Goal: Information Seeking & Learning: Find specific page/section

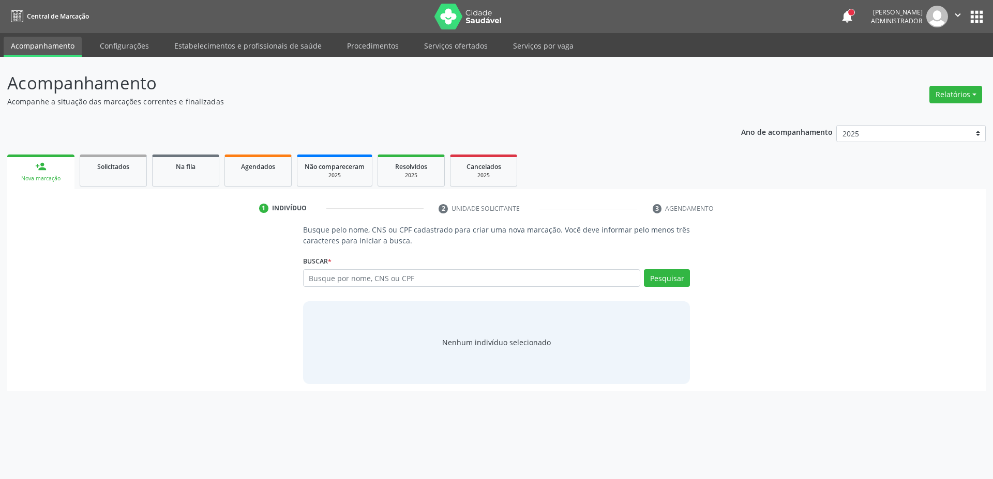
click at [969, 12] on button "apps" at bounding box center [977, 17] width 18 height 18
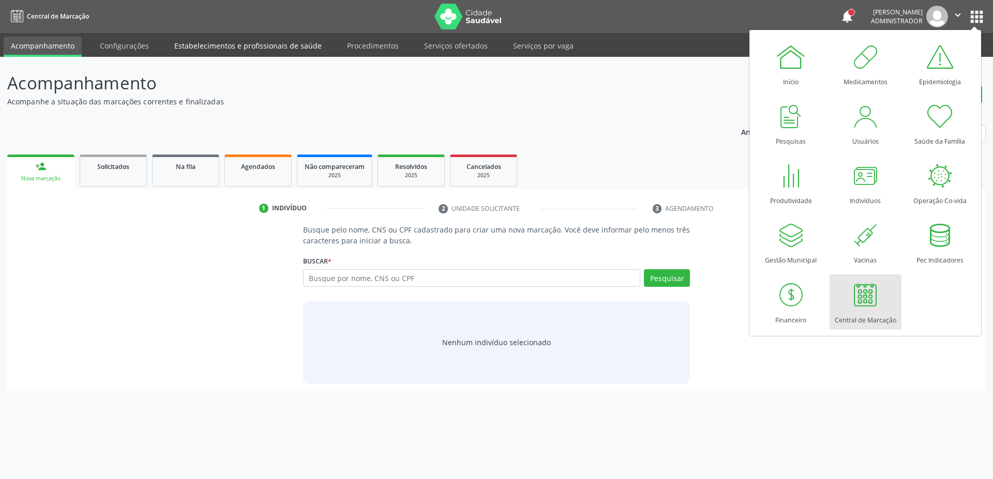
click at [233, 42] on link "Estabelecimentos e profissionais de saúde" at bounding box center [248, 46] width 162 height 18
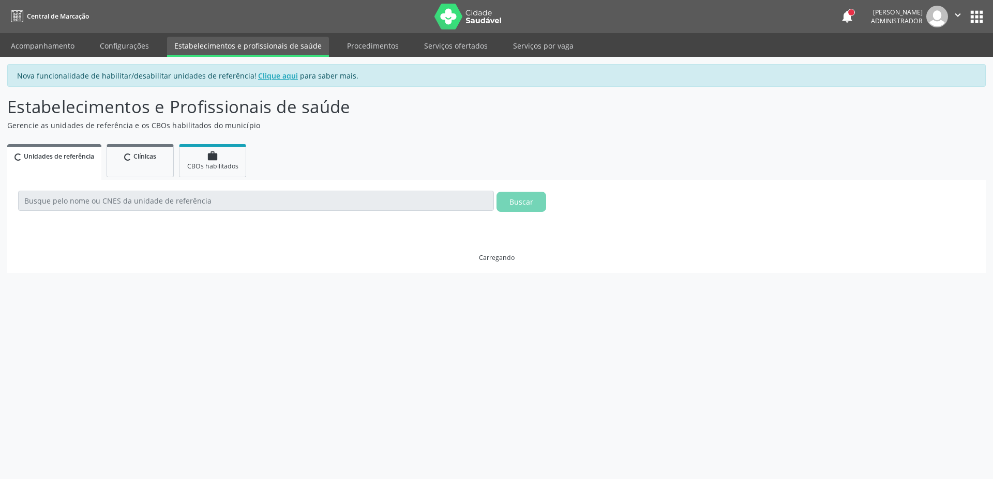
click at [237, 49] on link "Estabelecimentos e profissionais de saúde" at bounding box center [248, 47] width 162 height 20
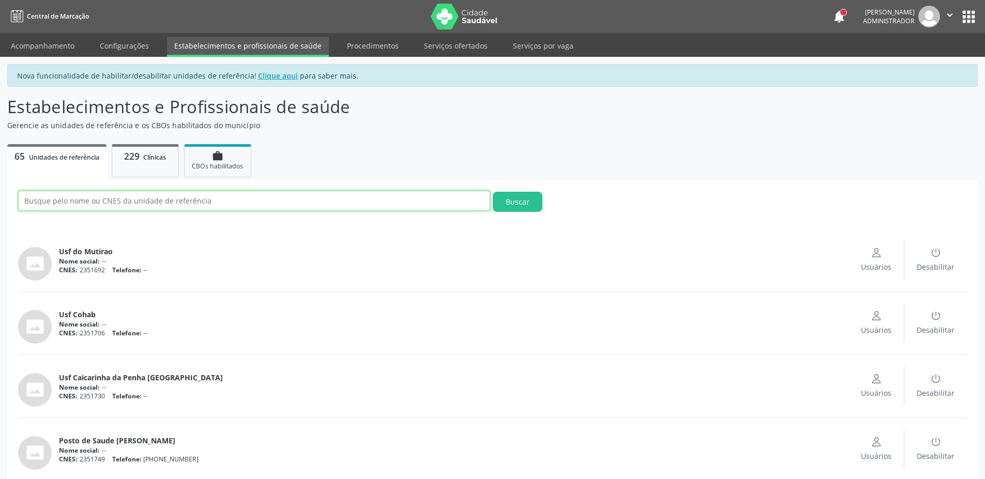
click at [160, 202] on input "text" at bounding box center [254, 201] width 472 height 20
click at [141, 165] on link "229 Clínicas" at bounding box center [145, 160] width 67 height 33
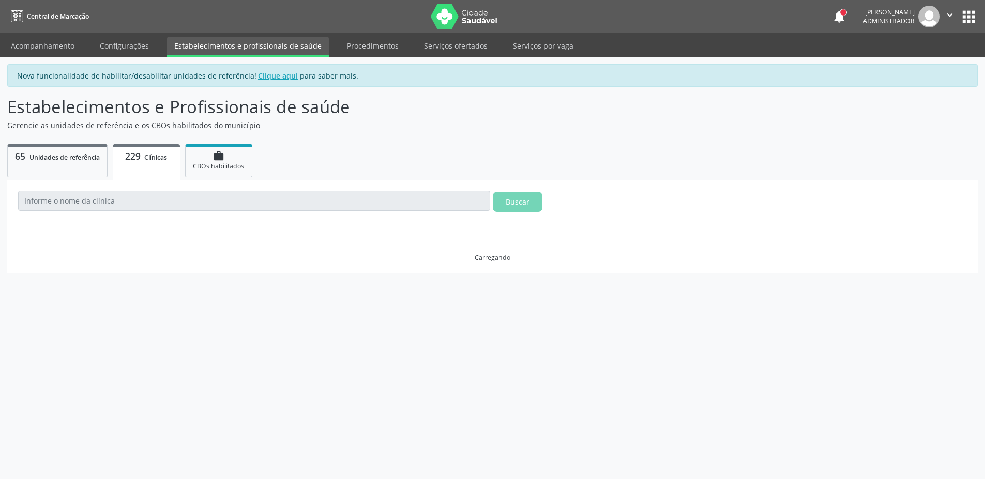
click at [112, 200] on input "text" at bounding box center [254, 201] width 472 height 20
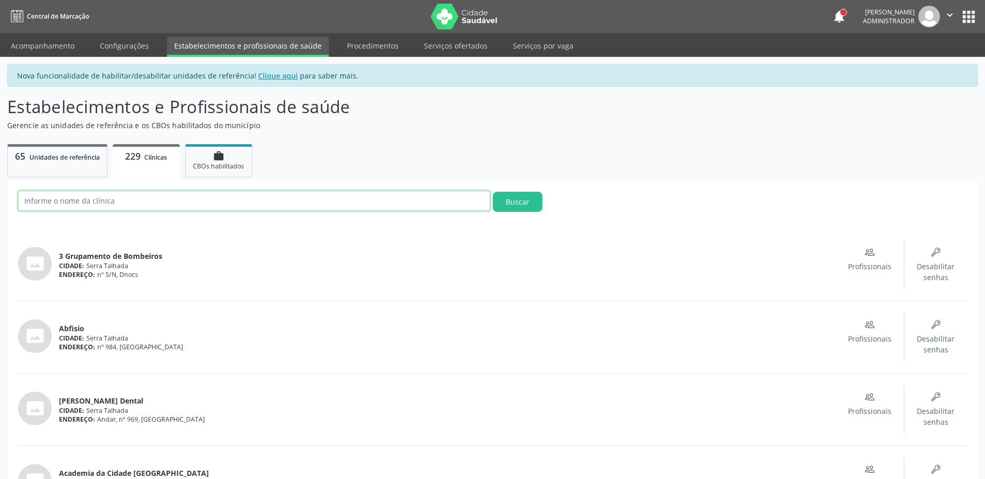
click at [112, 200] on input "text" at bounding box center [254, 201] width 472 height 20
paste input "Hospital São Francisco"
type input "Hospital São Francisco"
click at [493, 192] on button "Buscar" at bounding box center [518, 202] width 50 height 20
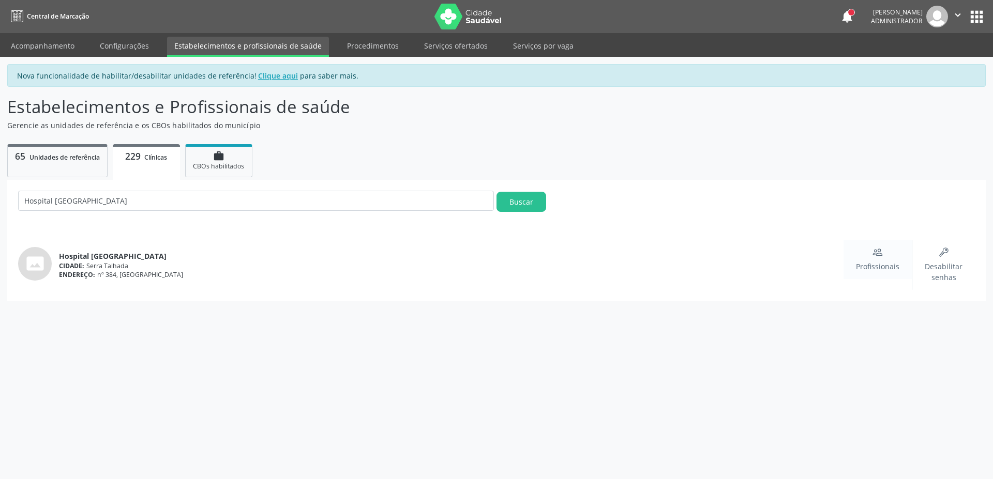
click at [887, 267] on span "Profissionais" at bounding box center [877, 266] width 43 height 11
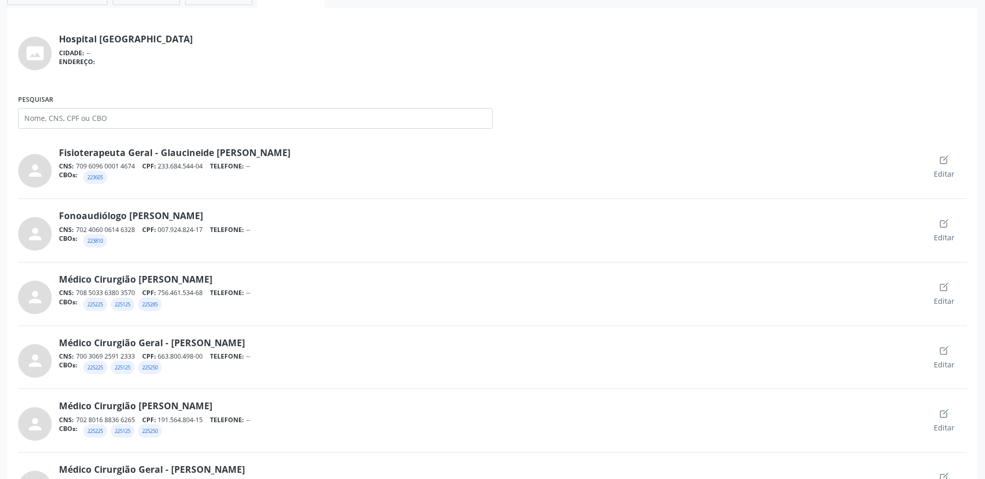
scroll to position [186, 0]
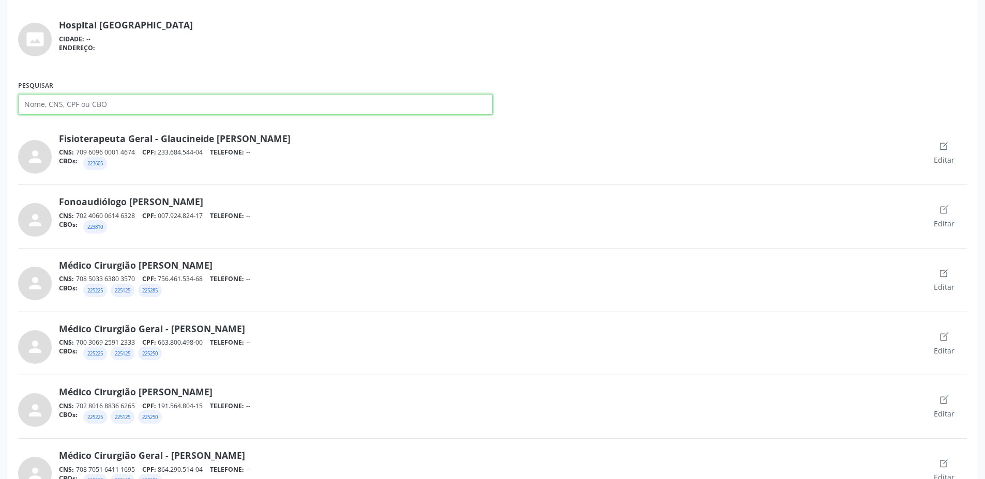
click at [146, 106] on input "Pesquisar" at bounding box center [255, 104] width 475 height 21
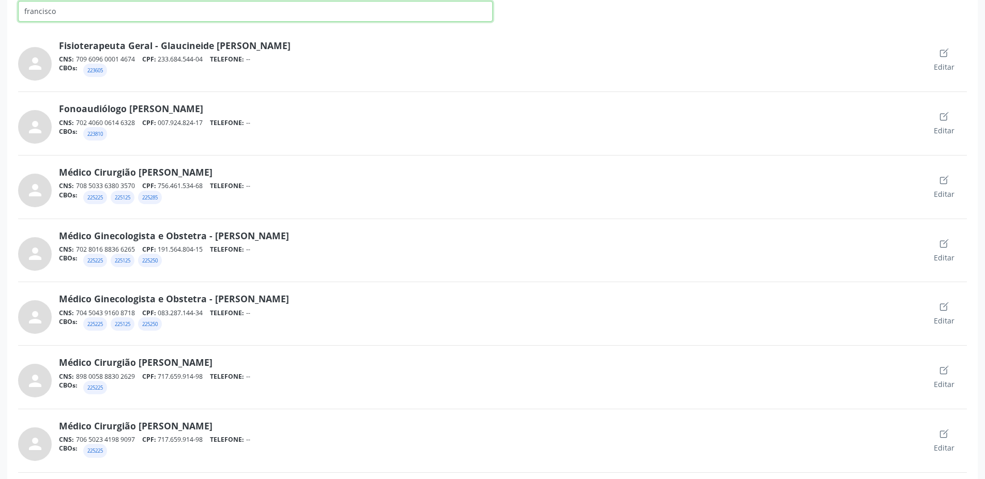
scroll to position [0, 0]
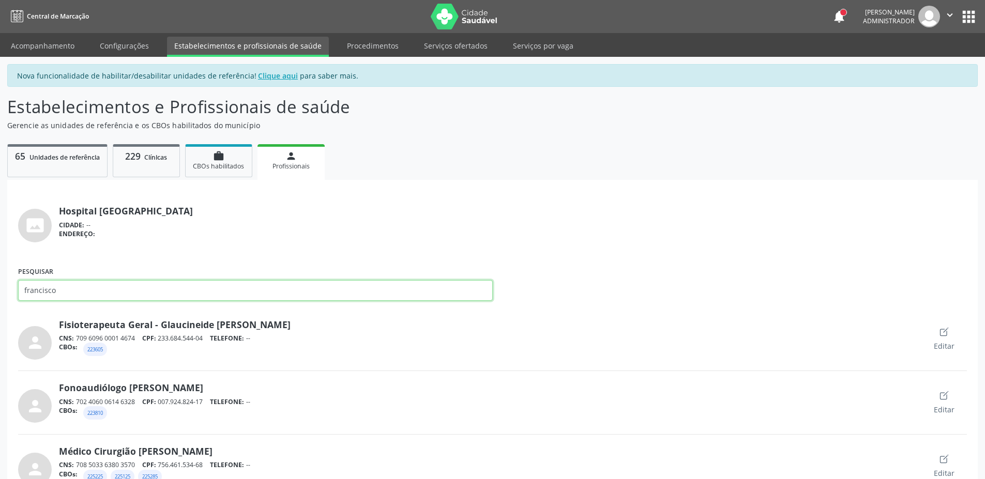
click at [90, 288] on input "francisco" at bounding box center [255, 290] width 475 height 21
type input "f"
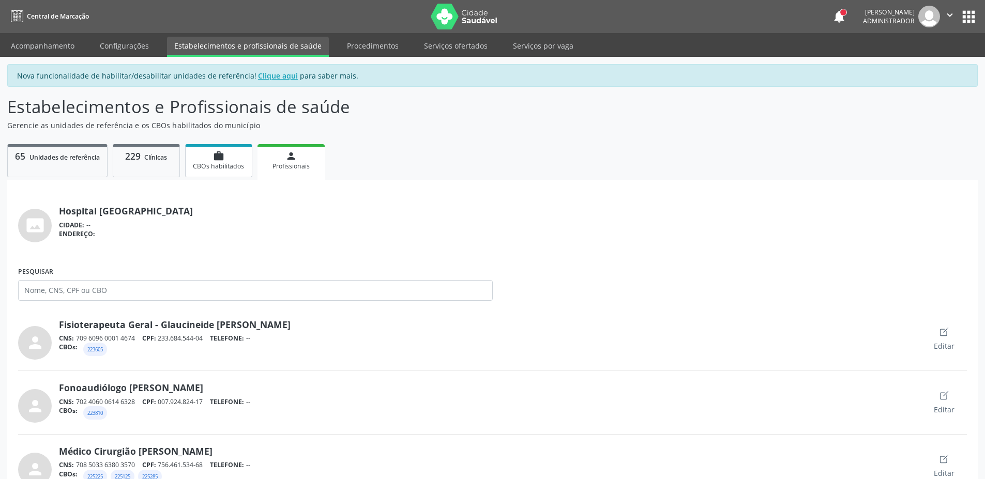
click at [206, 158] on div "work CBOs habilitados" at bounding box center [219, 160] width 52 height 20
click at [209, 159] on div "work CBOs habilitados" at bounding box center [219, 160] width 52 height 20
drag, startPoint x: 244, startPoint y: 51, endPoint x: 349, endPoint y: 62, distance: 106.1
click at [244, 51] on link "Estabelecimentos e profissionais de saúde" at bounding box center [248, 47] width 162 height 20
click at [356, 47] on link "Procedimentos" at bounding box center [373, 46] width 66 height 18
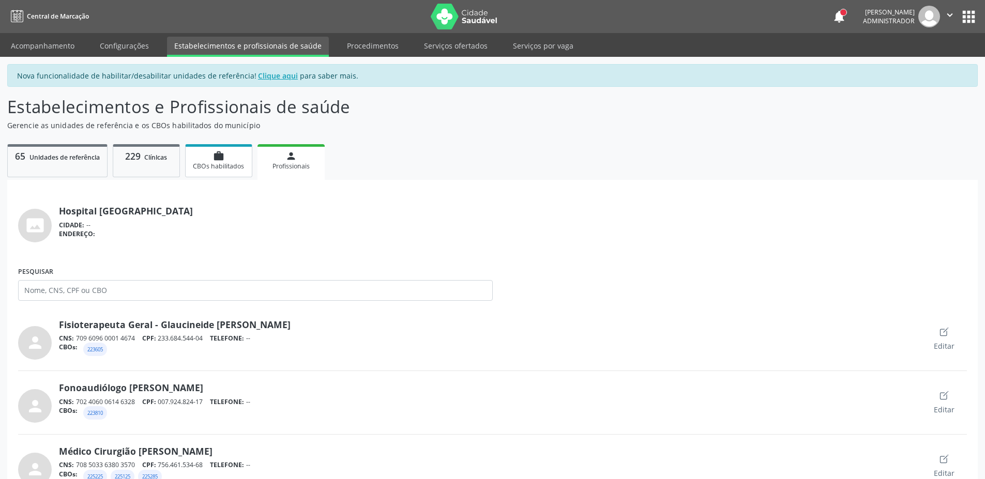
click at [224, 158] on icon "work" at bounding box center [218, 155] width 11 height 11
click at [223, 158] on icon "work" at bounding box center [218, 155] width 11 height 11
click at [220, 151] on icon "work" at bounding box center [218, 155] width 11 height 11
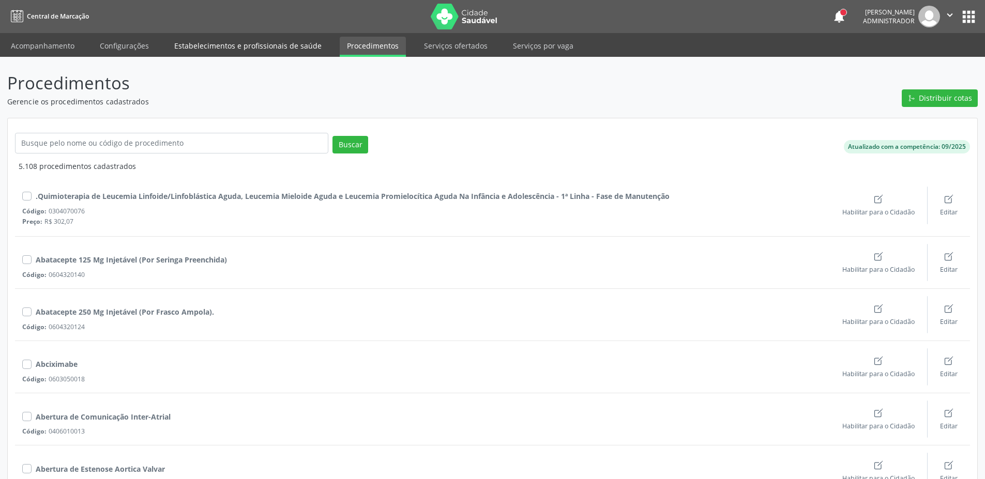
click at [240, 42] on link "Estabelecimentos e profissionais de saúde" at bounding box center [248, 46] width 162 height 18
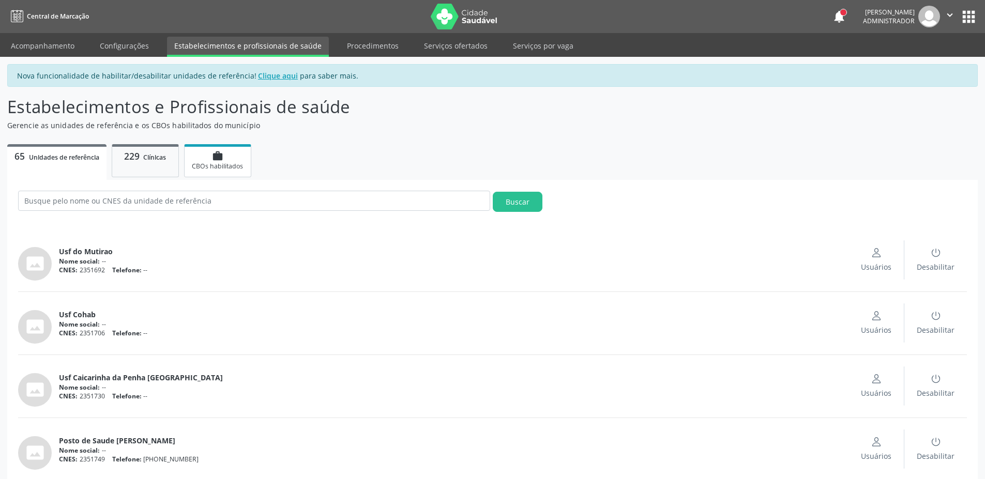
click at [229, 159] on div "work CBOs habilitados" at bounding box center [218, 160] width 52 height 20
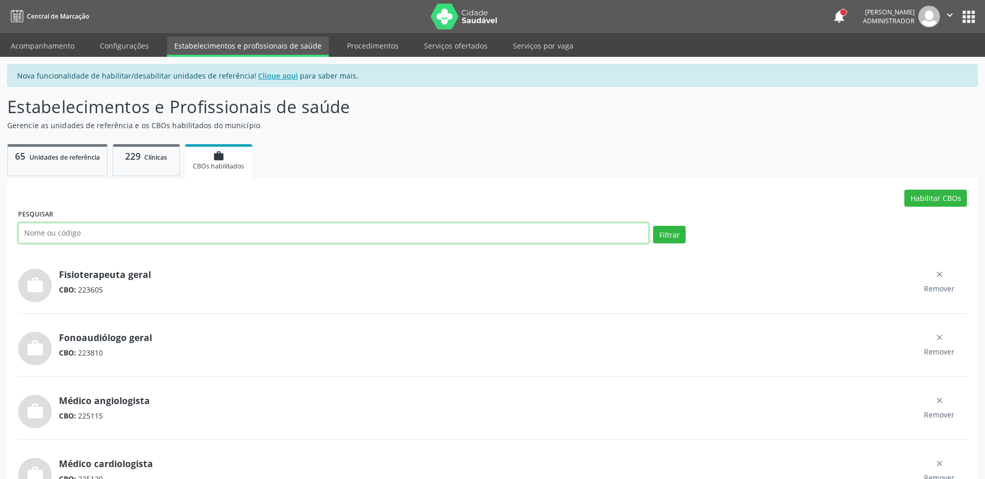
click at [191, 229] on input "text" at bounding box center [333, 233] width 631 height 21
paste input "225250"
type input "225250"
click at [653, 226] on button "Filtrar" at bounding box center [669, 235] width 33 height 18
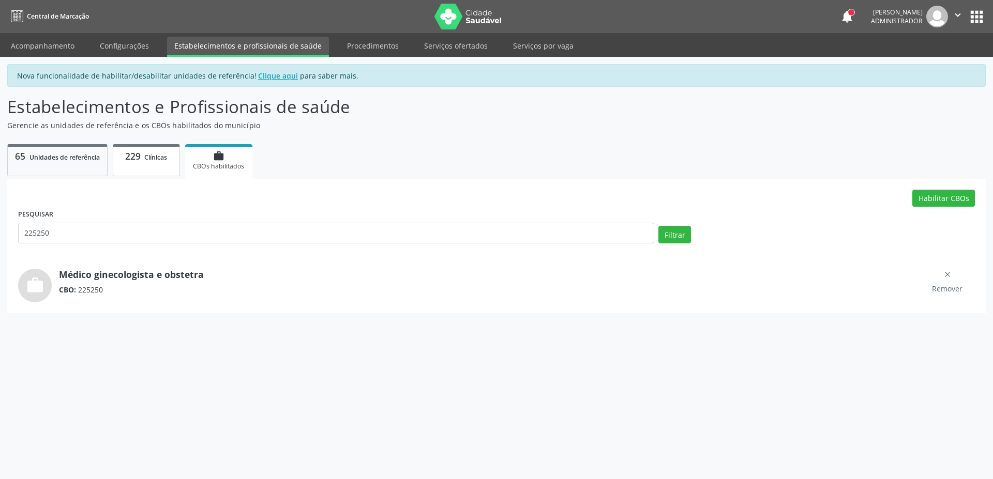
click at [144, 167] on link "229 Clínicas" at bounding box center [146, 160] width 67 height 32
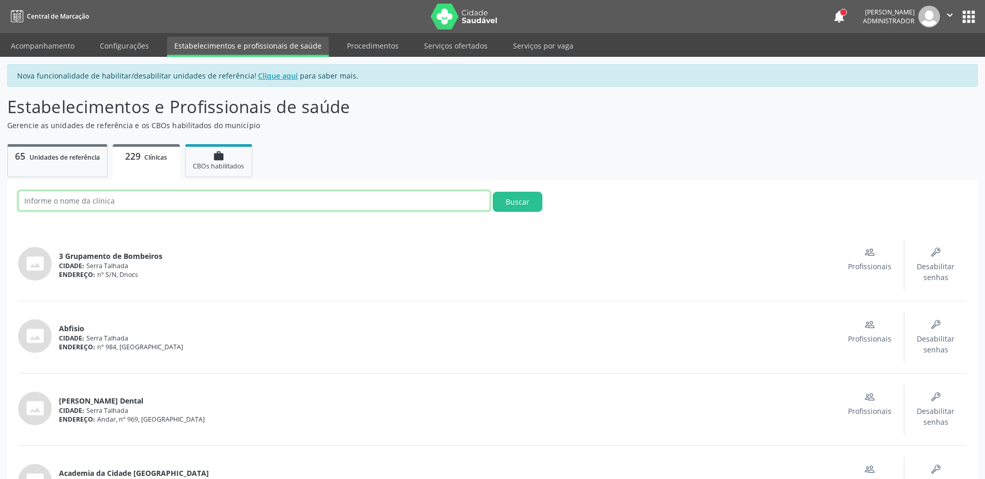
click at [143, 203] on input "text" at bounding box center [254, 201] width 472 height 20
paste input "HOSPITAL PROFESSOR [PERSON_NAME]"
type input "HOSPITAL PROFESSOR [PERSON_NAME]"
click at [493, 192] on button "Buscar" at bounding box center [518, 202] width 50 height 20
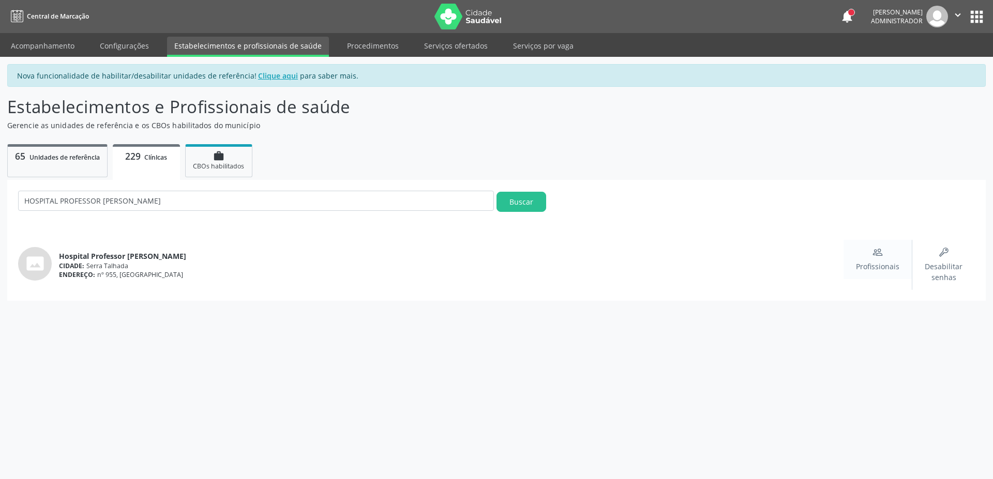
click at [896, 257] on div "Profissionais" at bounding box center [877, 259] width 43 height 25
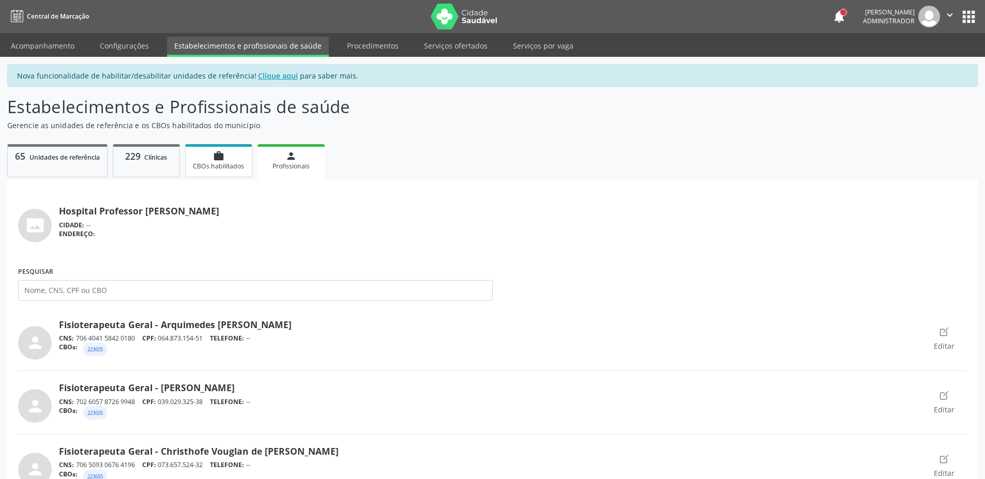
click at [189, 169] on link "work CBOs habilitados" at bounding box center [218, 160] width 67 height 33
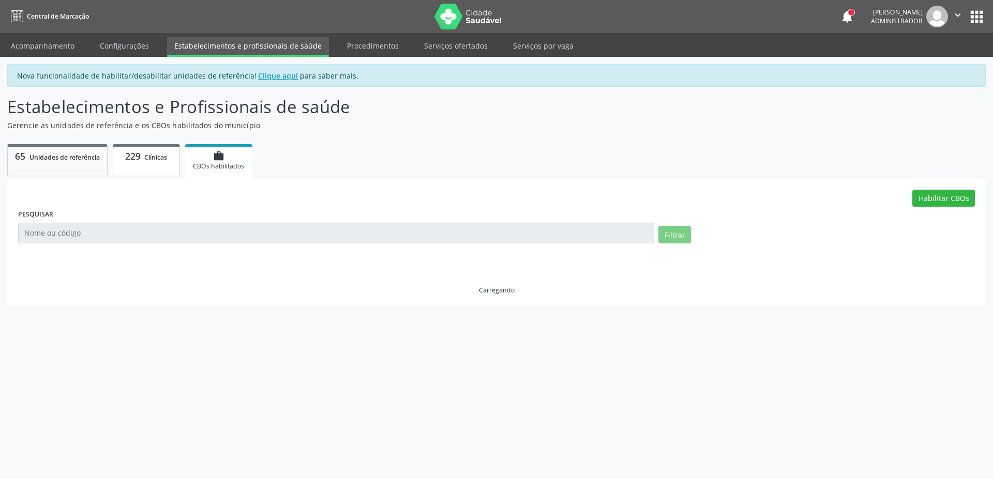
click at [150, 164] on link "229 Clínicas" at bounding box center [146, 160] width 67 height 32
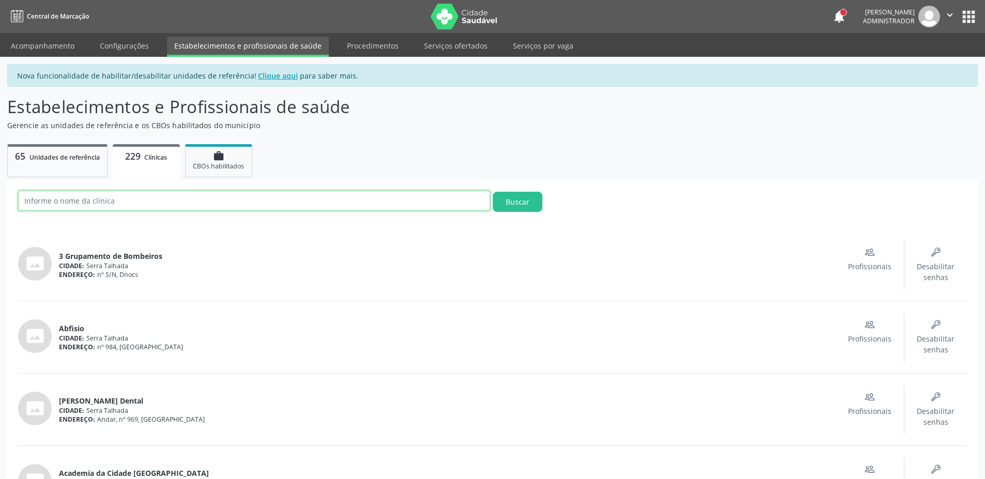
click at [147, 203] on input "text" at bounding box center [254, 201] width 472 height 20
paste input "2517124"
type input "2517124"
click at [493, 192] on button "Buscar" at bounding box center [518, 202] width 50 height 20
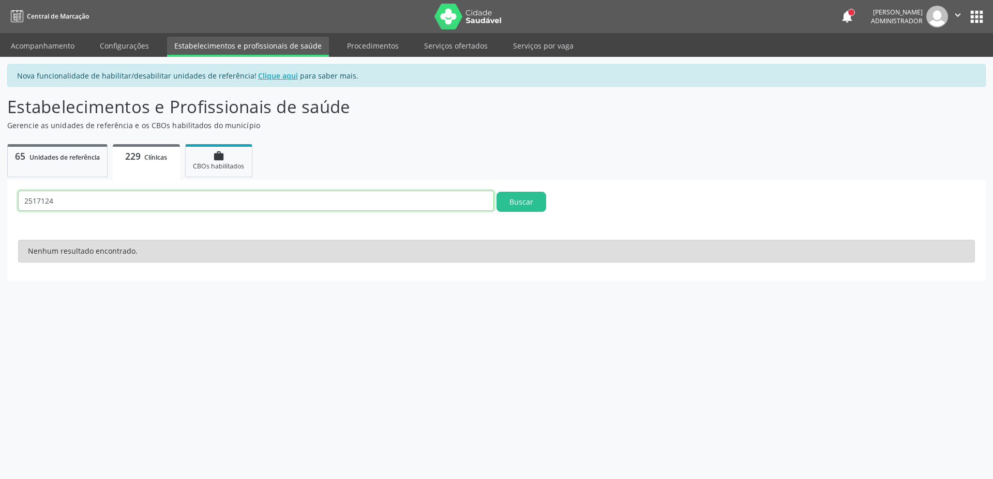
drag, startPoint x: 137, startPoint y: 199, endPoint x: 19, endPoint y: 191, distance: 117.7
click at [19, 191] on input "2517124" at bounding box center [256, 201] width 476 height 20
type input "São"
click at [496, 192] on button "Buscar" at bounding box center [521, 202] width 50 height 20
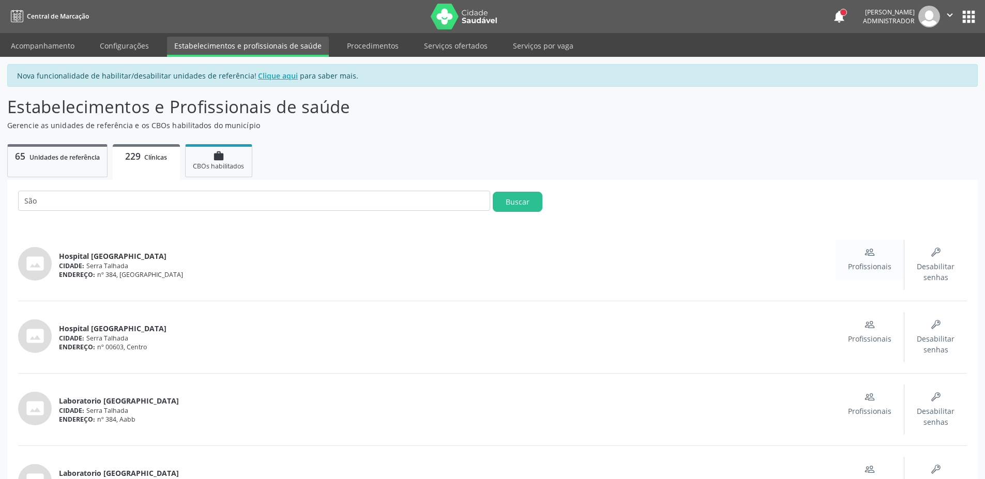
click at [876, 261] on span "Profissionais" at bounding box center [869, 266] width 43 height 11
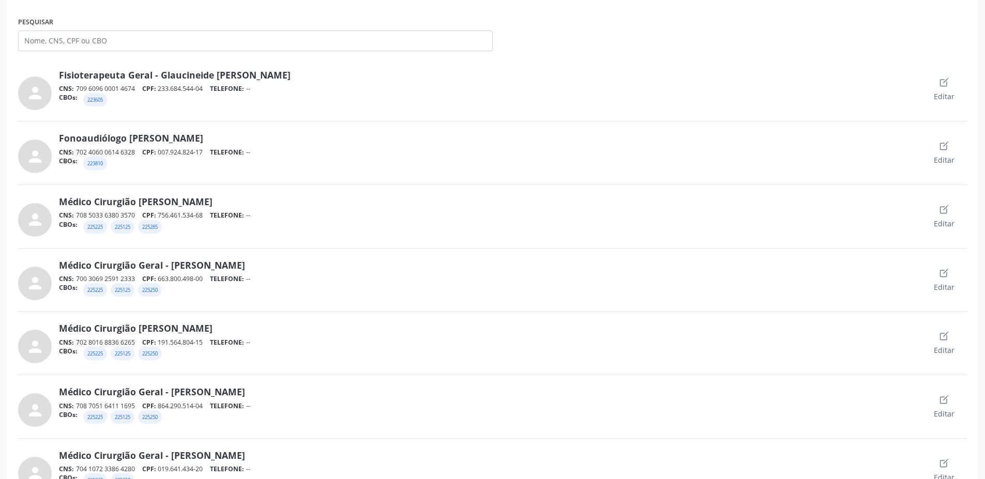
scroll to position [242, 0]
